Goal: Information Seeking & Learning: Learn about a topic

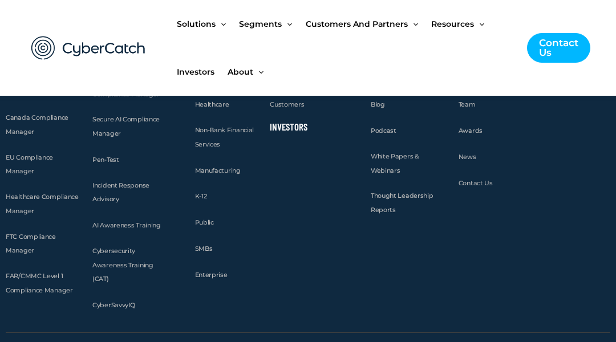
scroll to position [4540, 0]
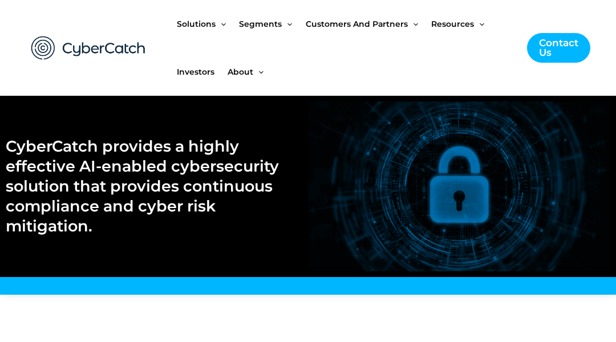
scroll to position [4540, 0]
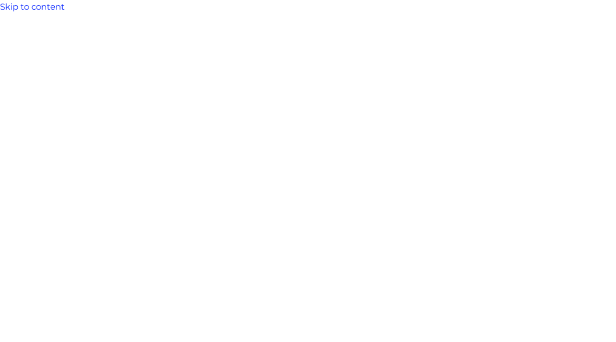
scroll to position [6818, 0]
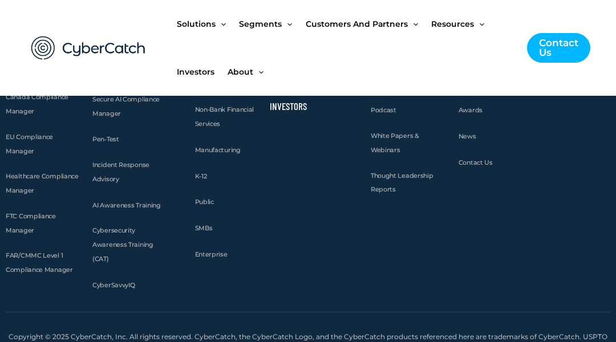
scroll to position [4171, 0]
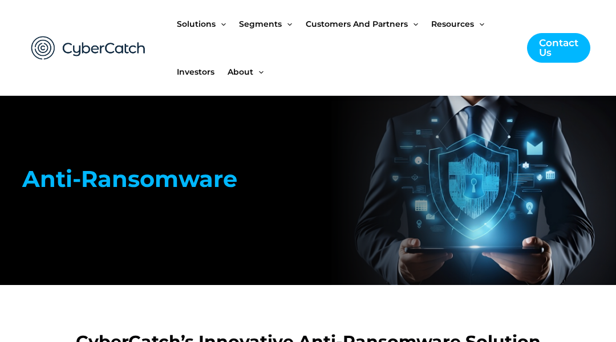
scroll to position [2254, 0]
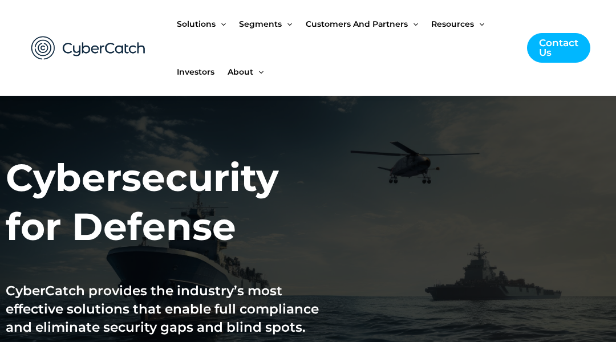
scroll to position [2142, 0]
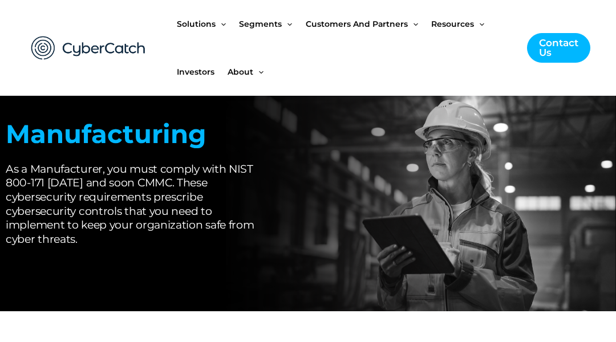
scroll to position [2898, 0]
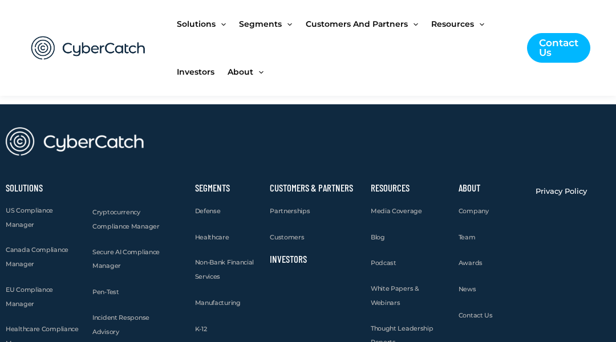
scroll to position [6856, 0]
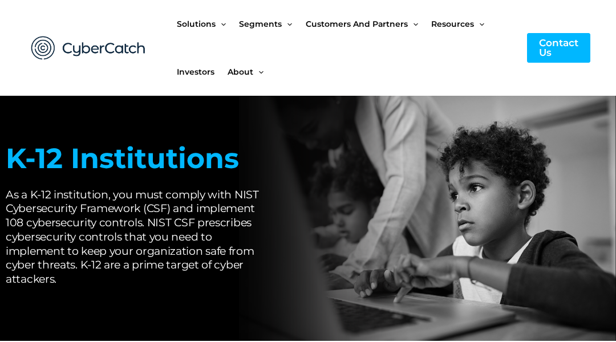
scroll to position [4583, 0]
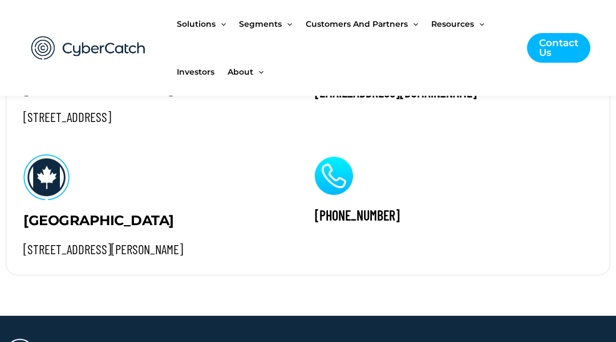
scroll to position [1688, 0]
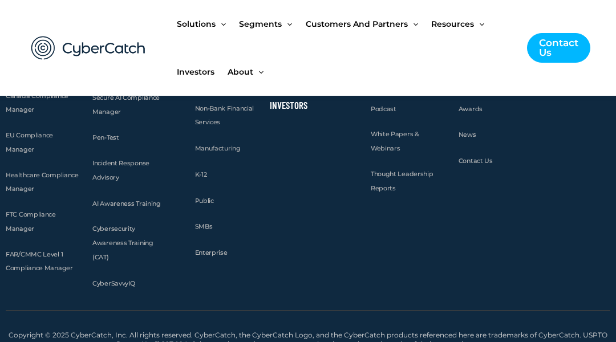
scroll to position [3612, 0]
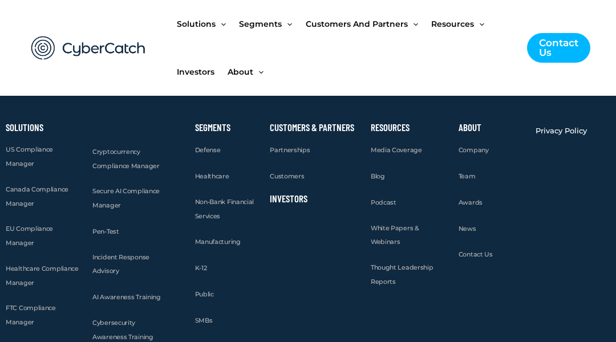
scroll to position [4359, 0]
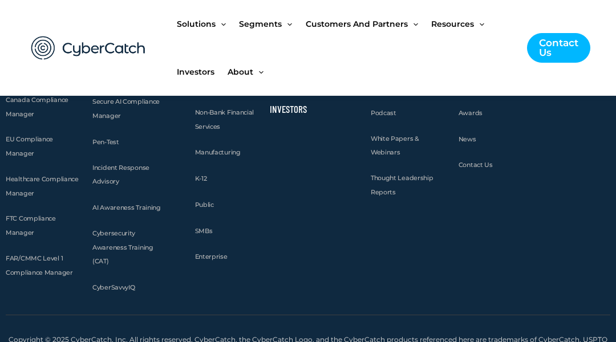
scroll to position [5023, 0]
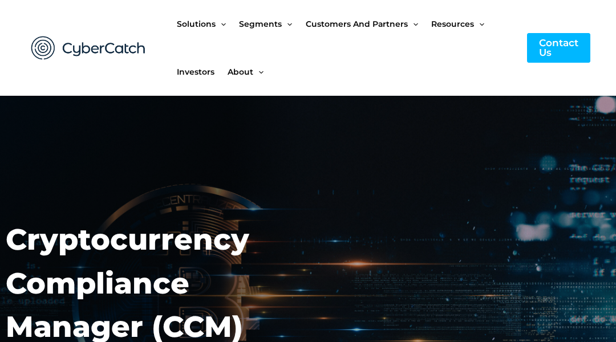
scroll to position [3380, 0]
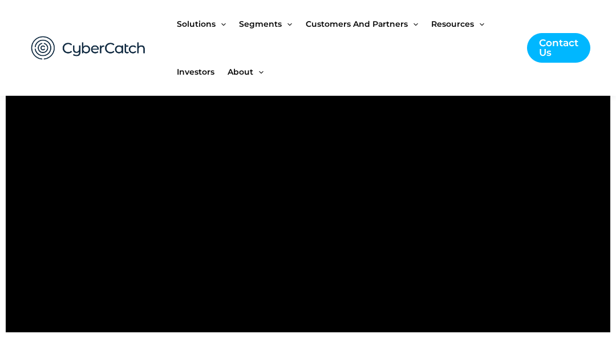
scroll to position [2014, 0]
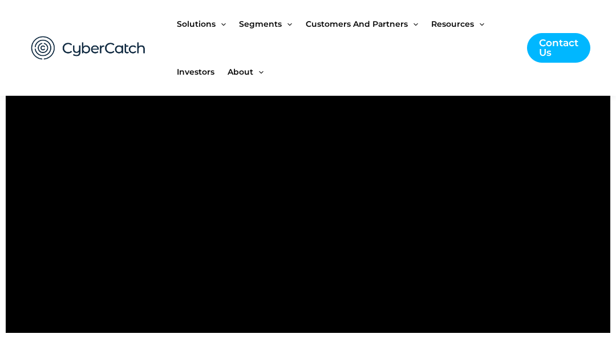
scroll to position [3378, 0]
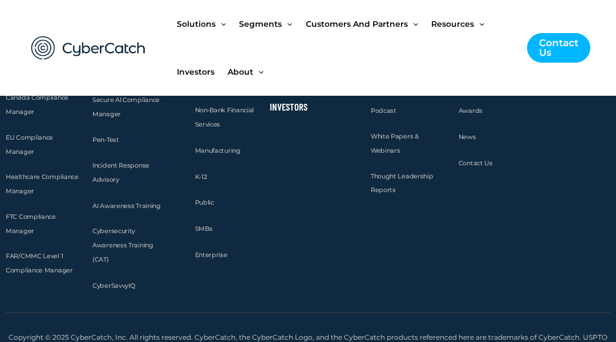
scroll to position [4280, 0]
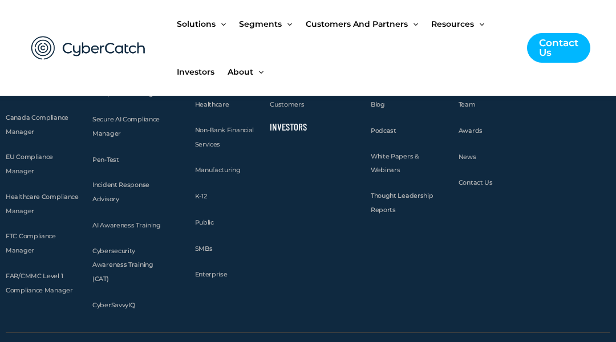
scroll to position [4236, 0]
